Goal: Book appointment/travel/reservation

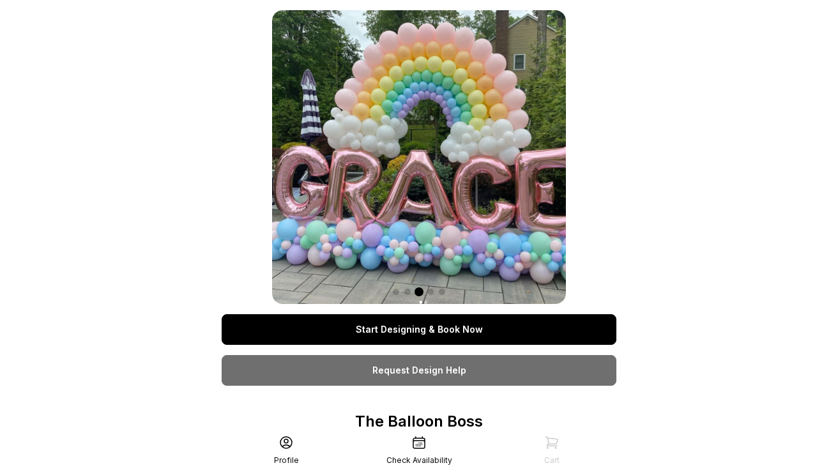
click at [450, 334] on link "Start Designing & Book Now" at bounding box center [419, 329] width 395 height 31
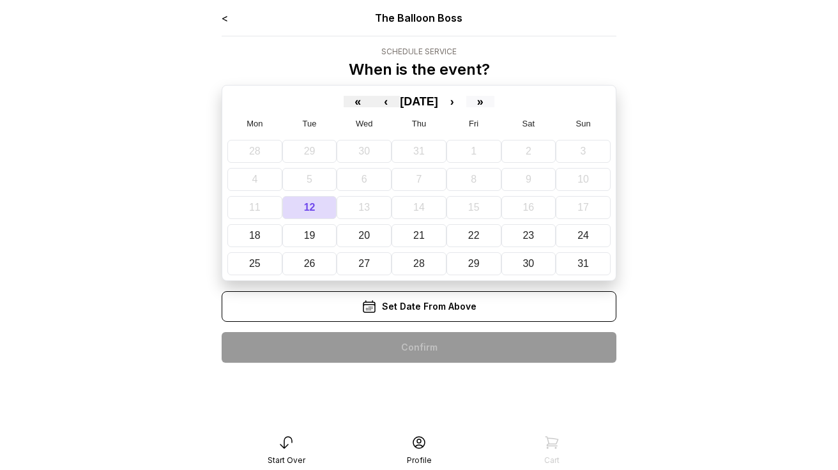
click at [495, 103] on button "»" at bounding box center [480, 102] width 28 height 12
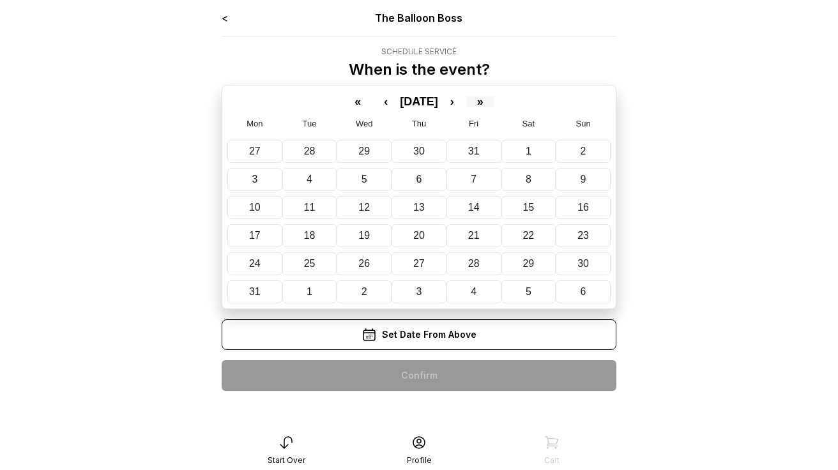
click at [495, 103] on button "»" at bounding box center [480, 102] width 28 height 12
click at [348, 101] on button "«" at bounding box center [358, 102] width 28 height 12
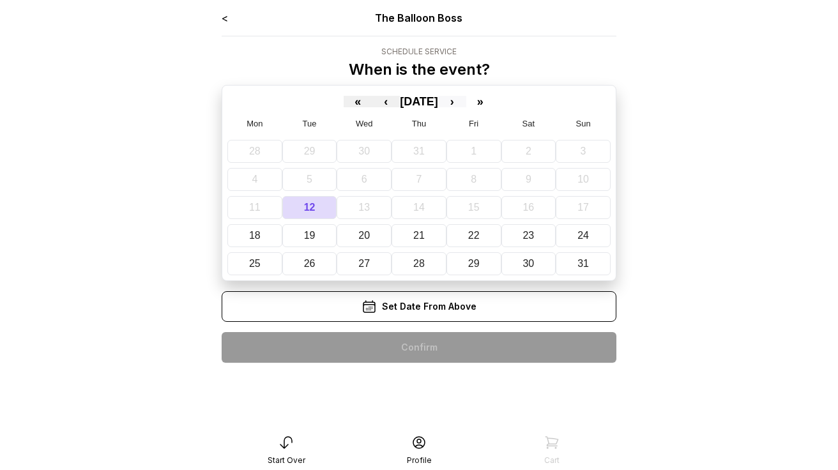
click at [466, 100] on button "›" at bounding box center [452, 102] width 28 height 12
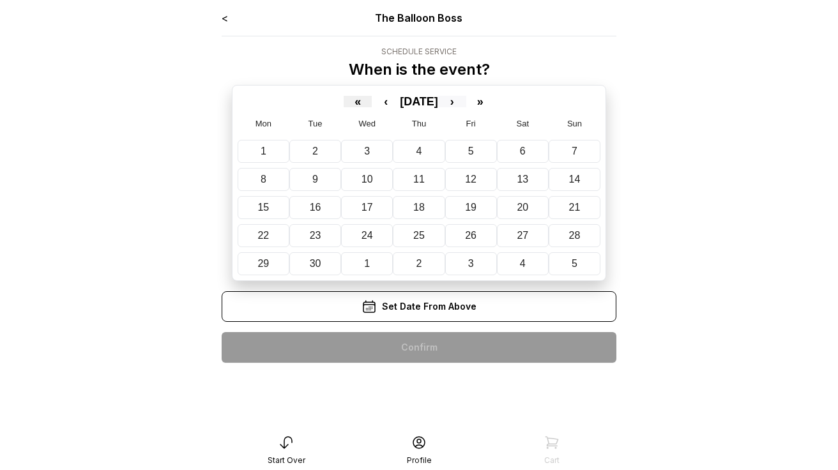
click at [466, 100] on button "›" at bounding box center [452, 102] width 28 height 12
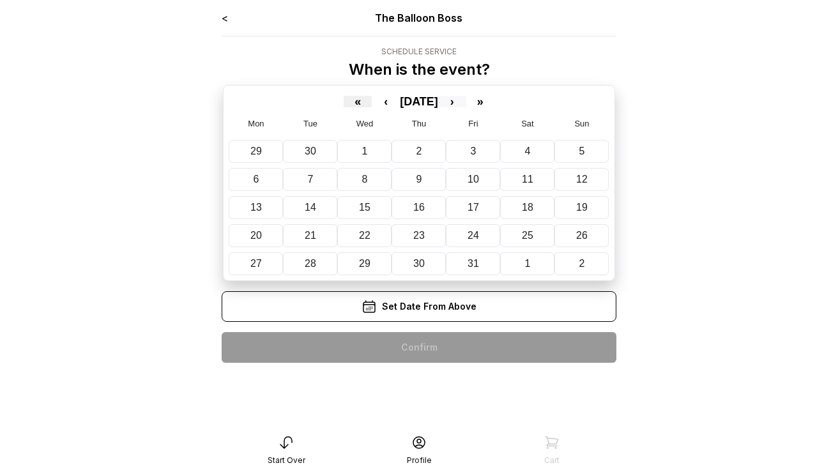
click at [466, 100] on button "›" at bounding box center [452, 102] width 28 height 12
click at [558, 144] on button "7" at bounding box center [577, 151] width 52 height 23
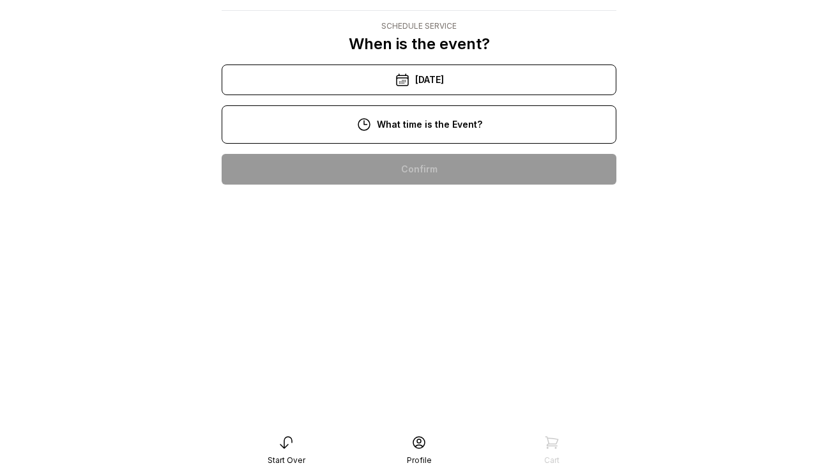
click at [449, 277] on div "1:00 pm" at bounding box center [419, 292] width 374 height 31
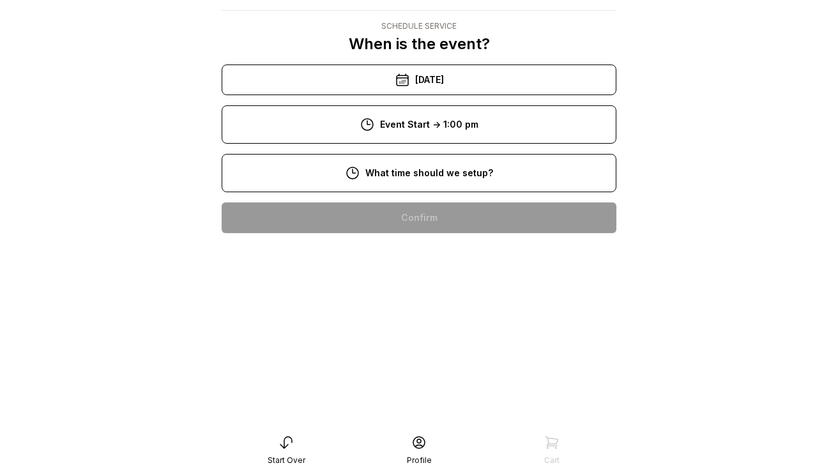
scroll to position [57, 0]
click at [411, 325] on div "11:00 am" at bounding box center [419, 340] width 374 height 31
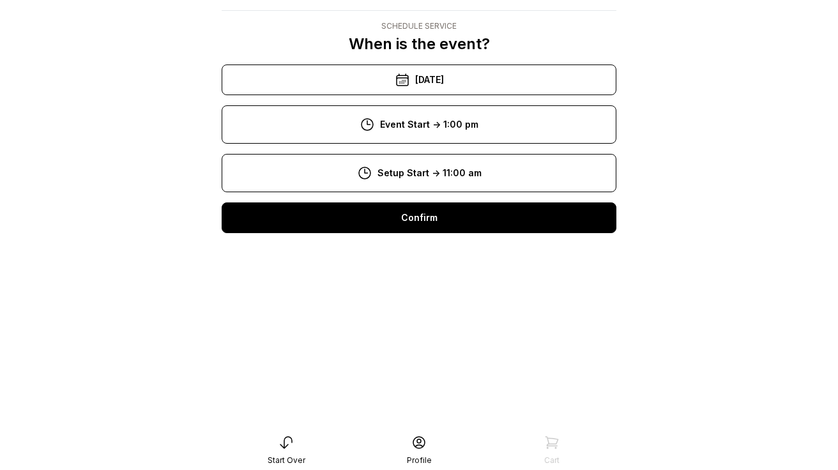
click at [438, 217] on div "Confirm" at bounding box center [419, 218] width 395 height 31
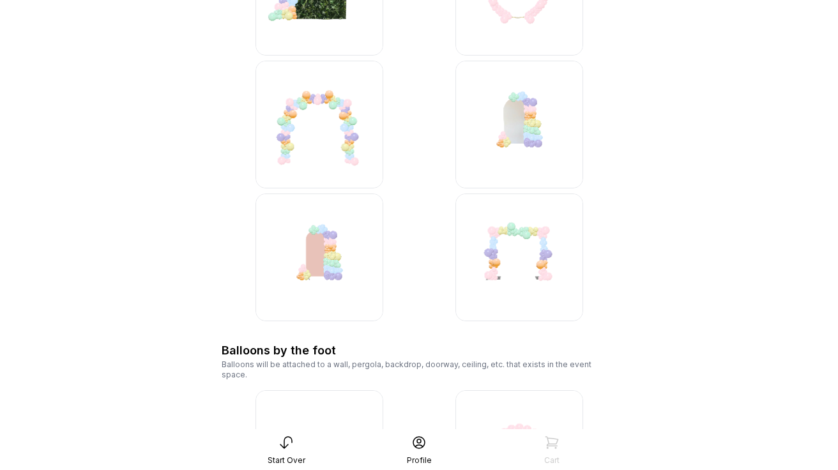
scroll to position [1819, 0]
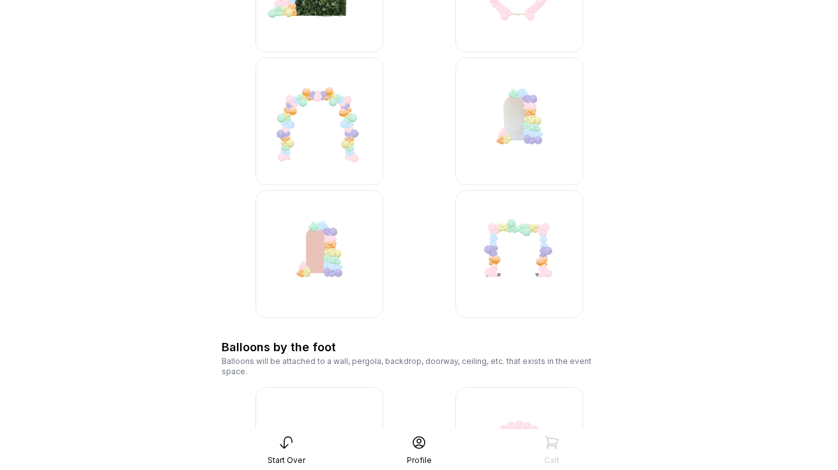
click at [542, 132] on img at bounding box center [520, 122] width 128 height 128
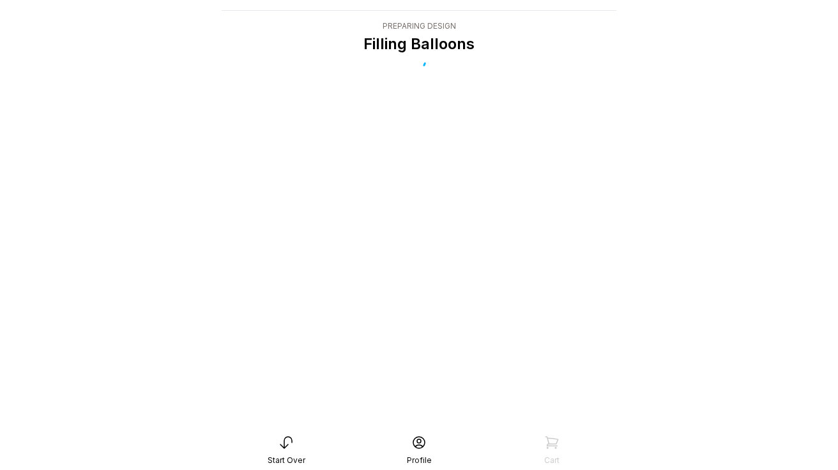
scroll to position [26, 0]
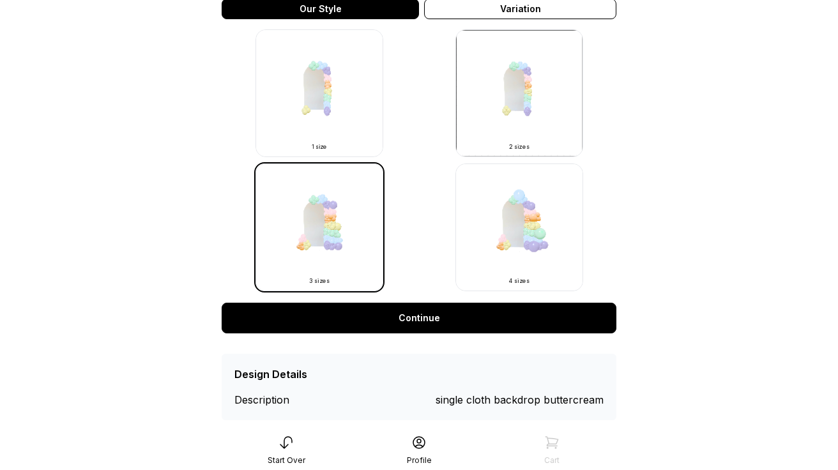
scroll to position [397, 0]
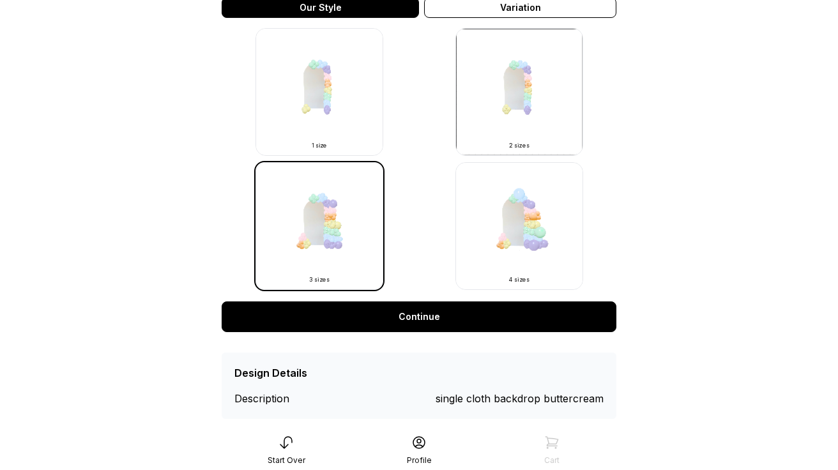
click at [526, 218] on img at bounding box center [520, 226] width 128 height 128
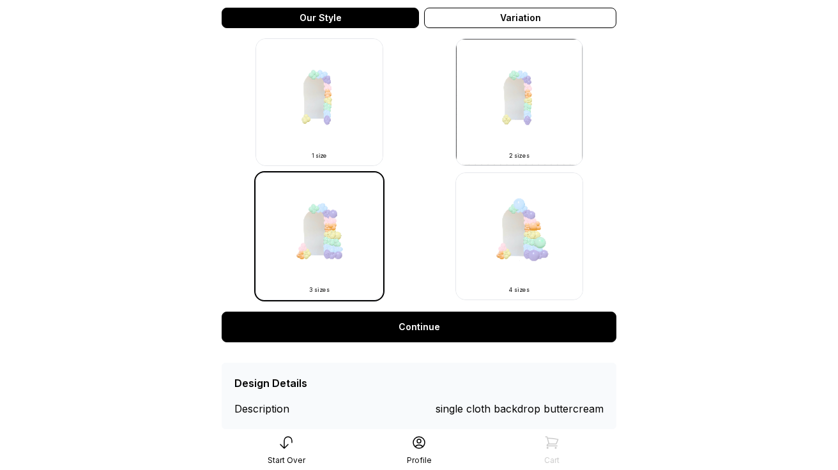
scroll to position [380, 0]
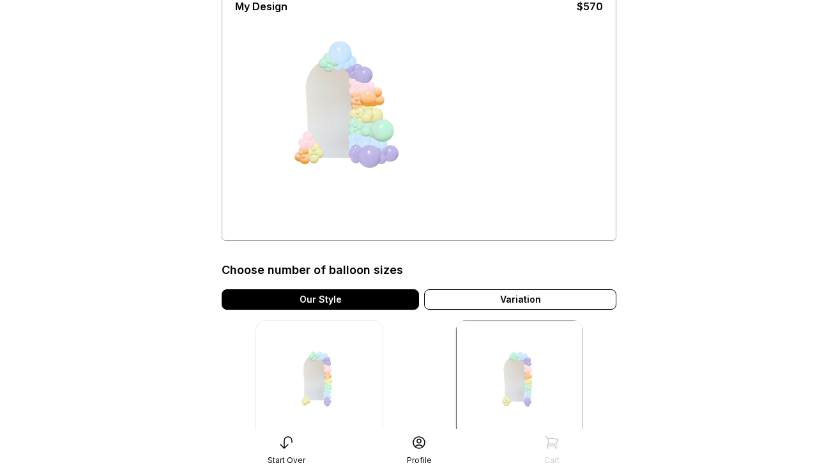
scroll to position [105, 0]
click at [497, 289] on div "Variation" at bounding box center [520, 299] width 192 height 20
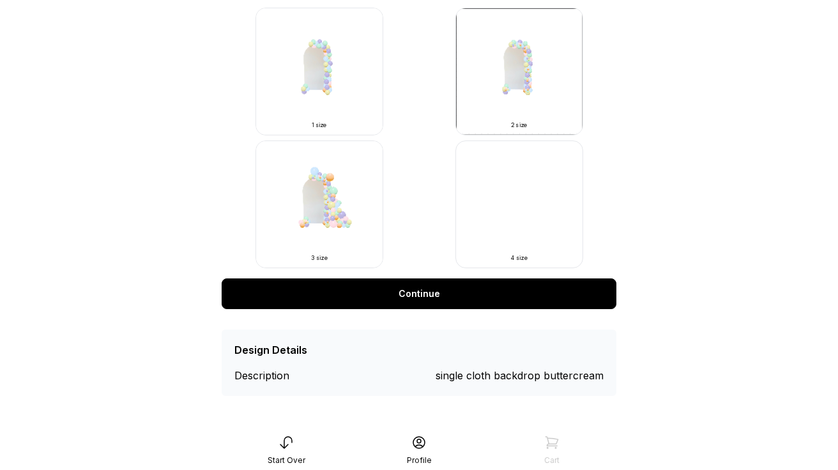
scroll to position [0, 0]
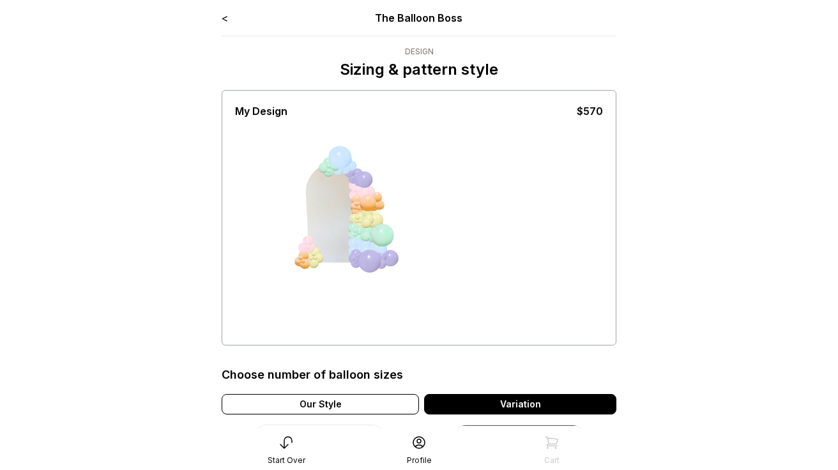
click at [223, 22] on link "<" at bounding box center [225, 18] width 6 height 13
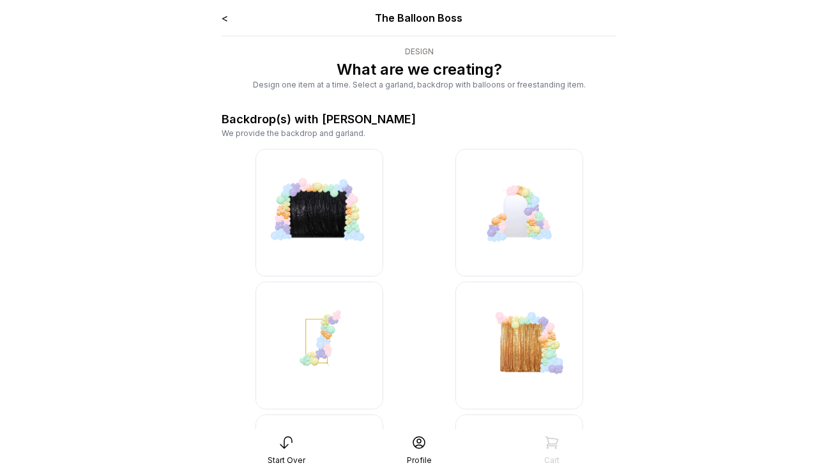
click at [323, 212] on img at bounding box center [320, 213] width 128 height 128
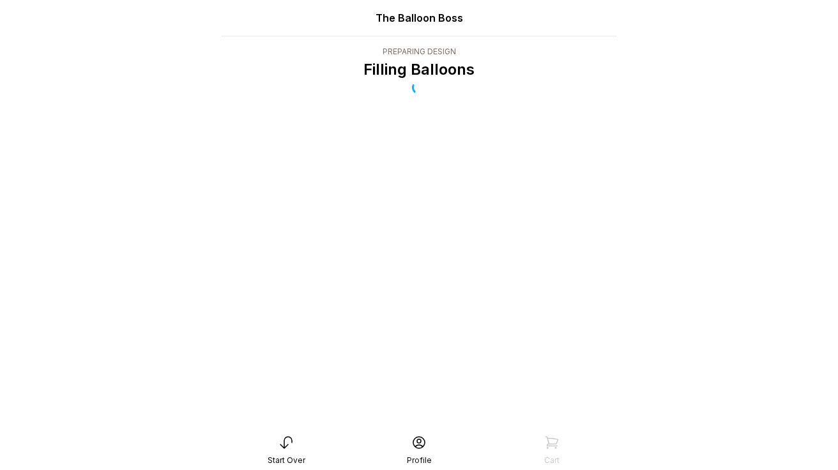
click at [287, 442] on icon at bounding box center [286, 442] width 15 height 15
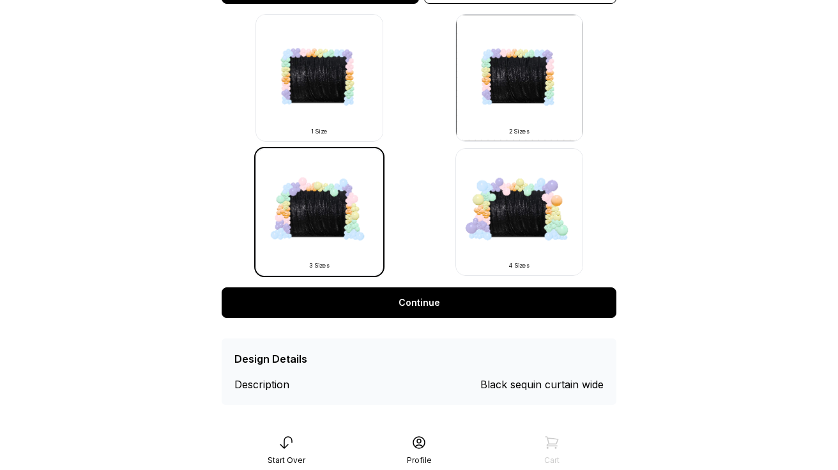
scroll to position [413, 0]
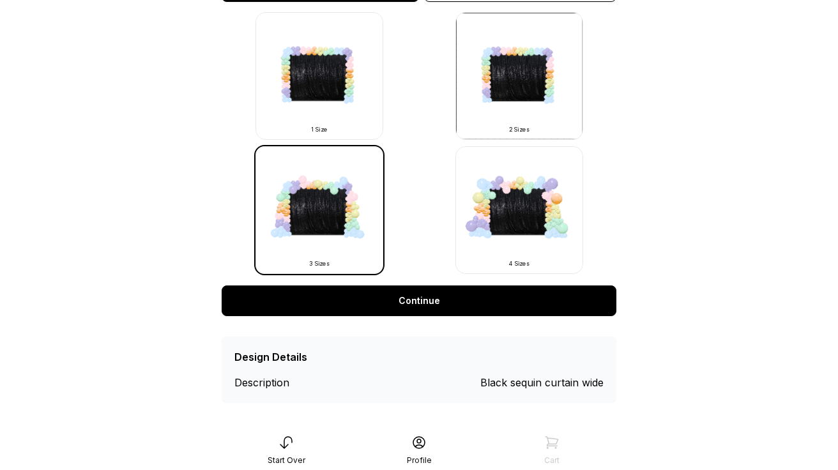
click at [486, 220] on img at bounding box center [520, 210] width 128 height 128
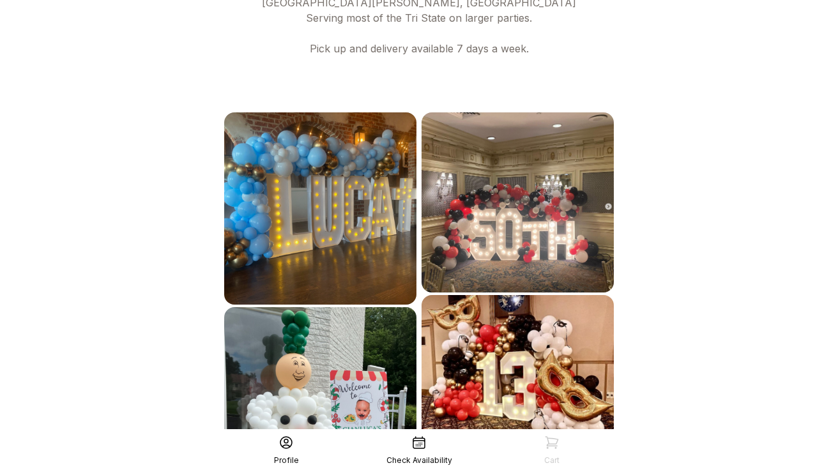
scroll to position [737, 0]
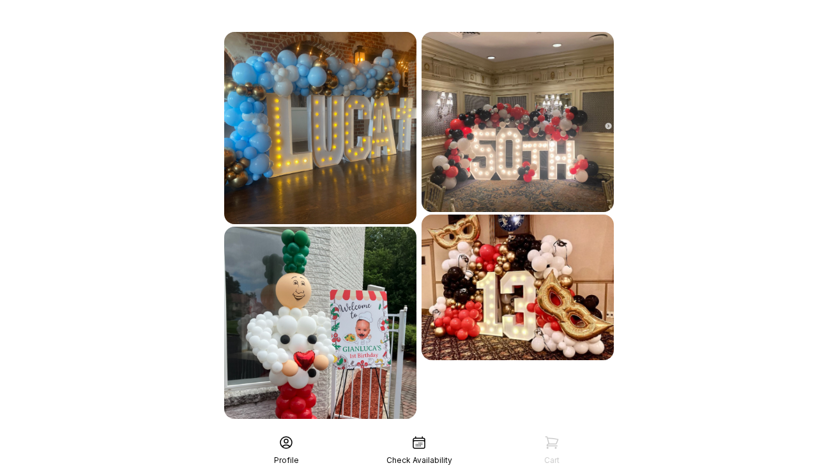
click at [425, 432] on div "See More" at bounding box center [419, 447] width 395 height 31
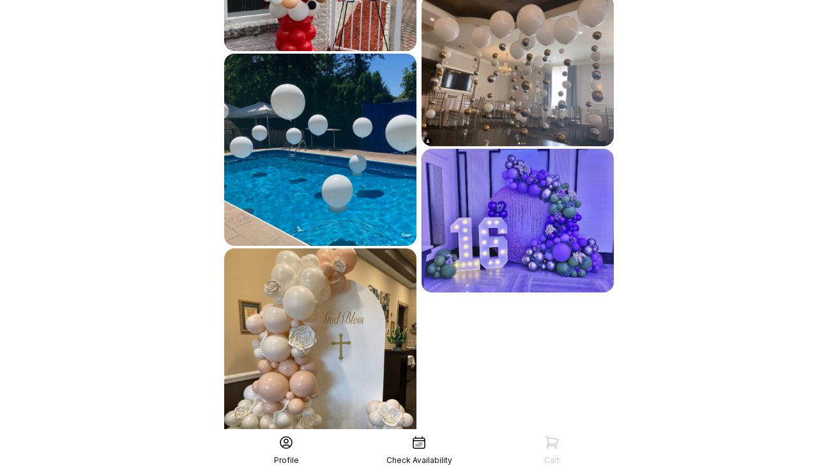
scroll to position [1127, 0]
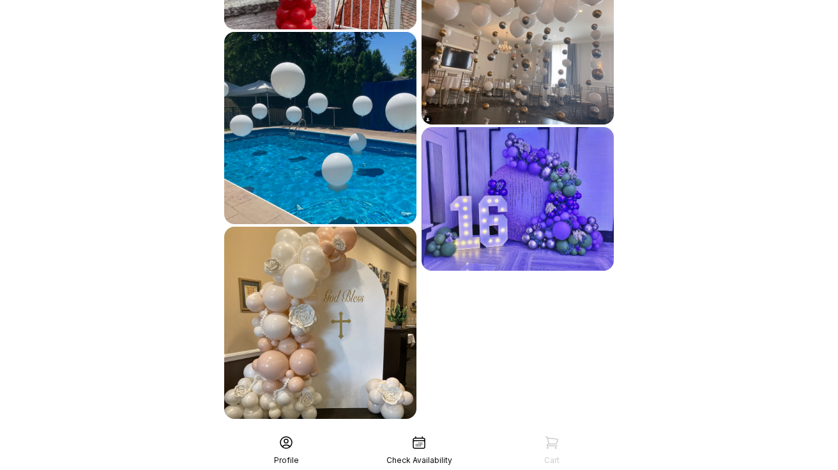
click at [427, 432] on div "See More" at bounding box center [419, 447] width 395 height 31
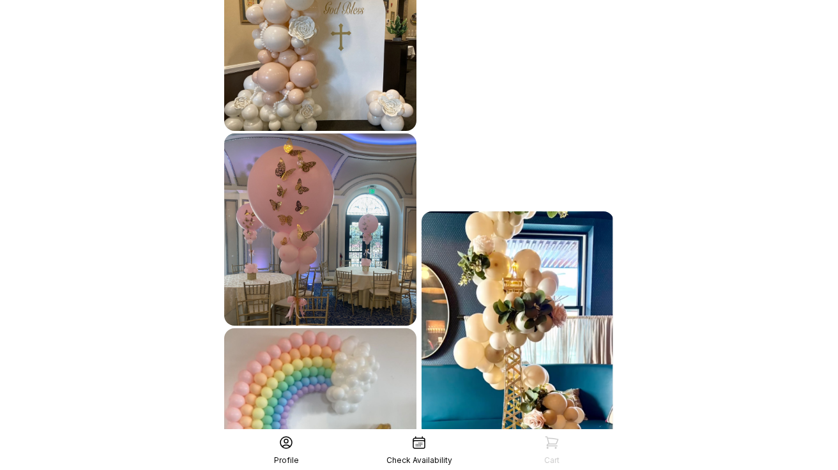
scroll to position [1519, 0]
